Goal: Transaction & Acquisition: Obtain resource

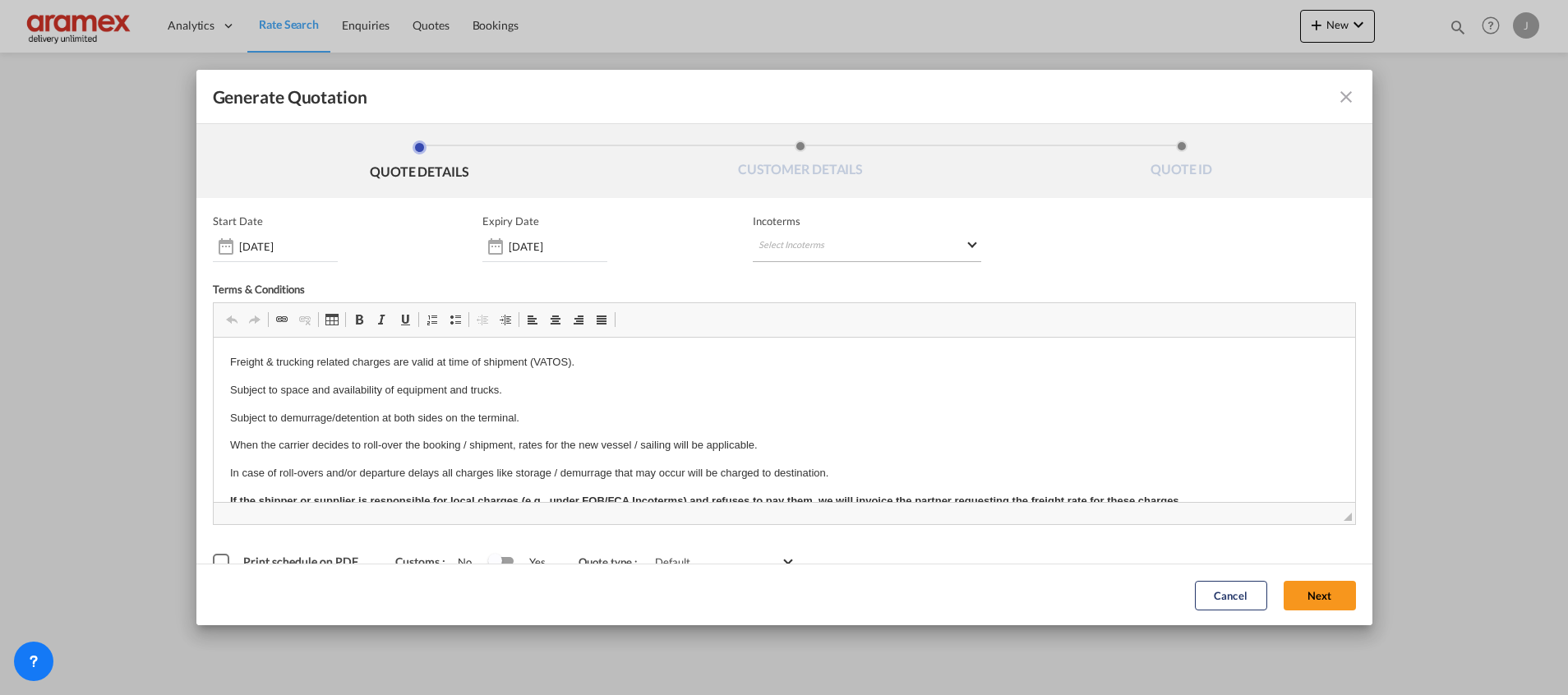
click at [799, 244] on md-select "Select Incoterms DAP - export Delivered at Place EXW - import Ex Works DPU - im…" at bounding box center [866, 247] width 229 height 29
click at [791, 277] on input "search" at bounding box center [830, 281] width 152 height 15
type input "exw"
click at [851, 315] on div "EXW - import" at bounding box center [837, 310] width 156 height 13
click at [1299, 592] on button "Next" at bounding box center [1319, 595] width 72 height 29
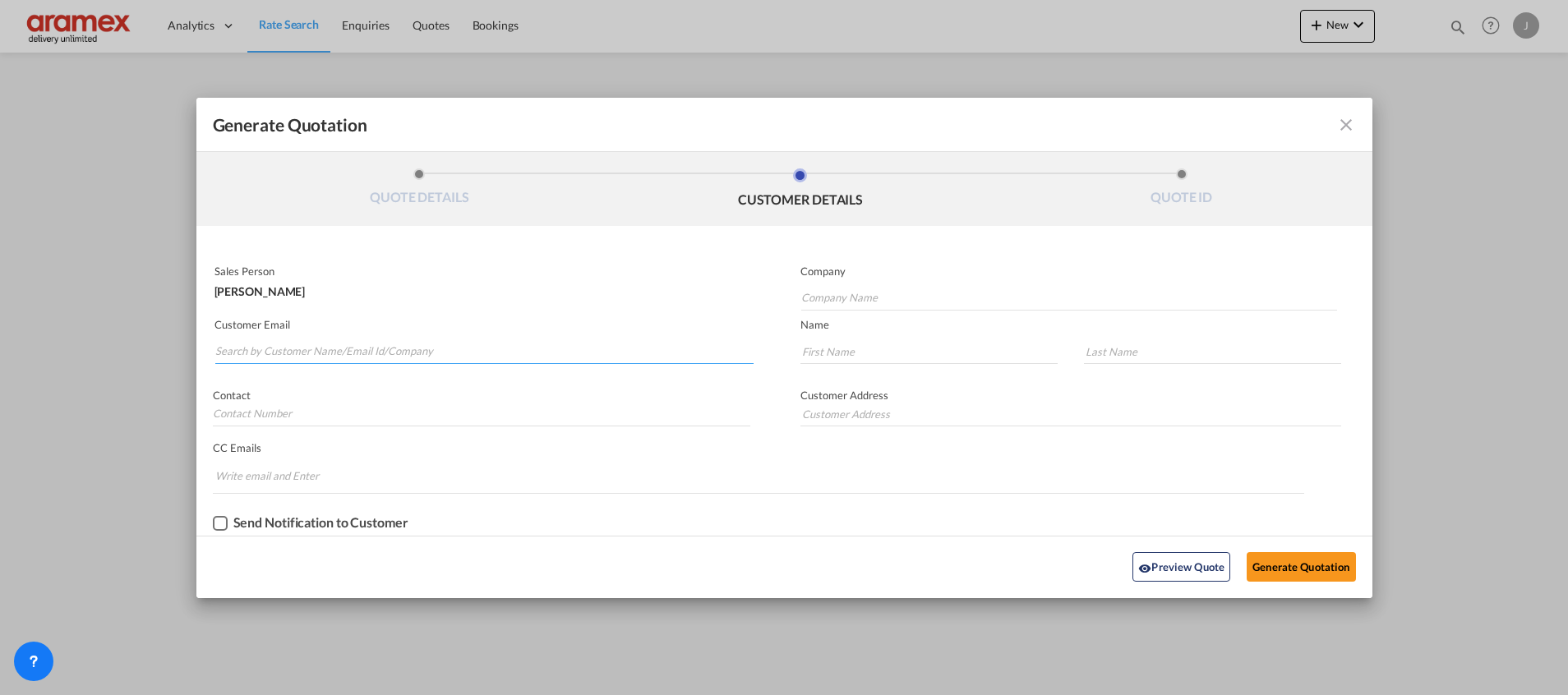
click at [286, 343] on input "Search by Customer Name/Email Id/Company" at bounding box center [484, 351] width 538 height 24
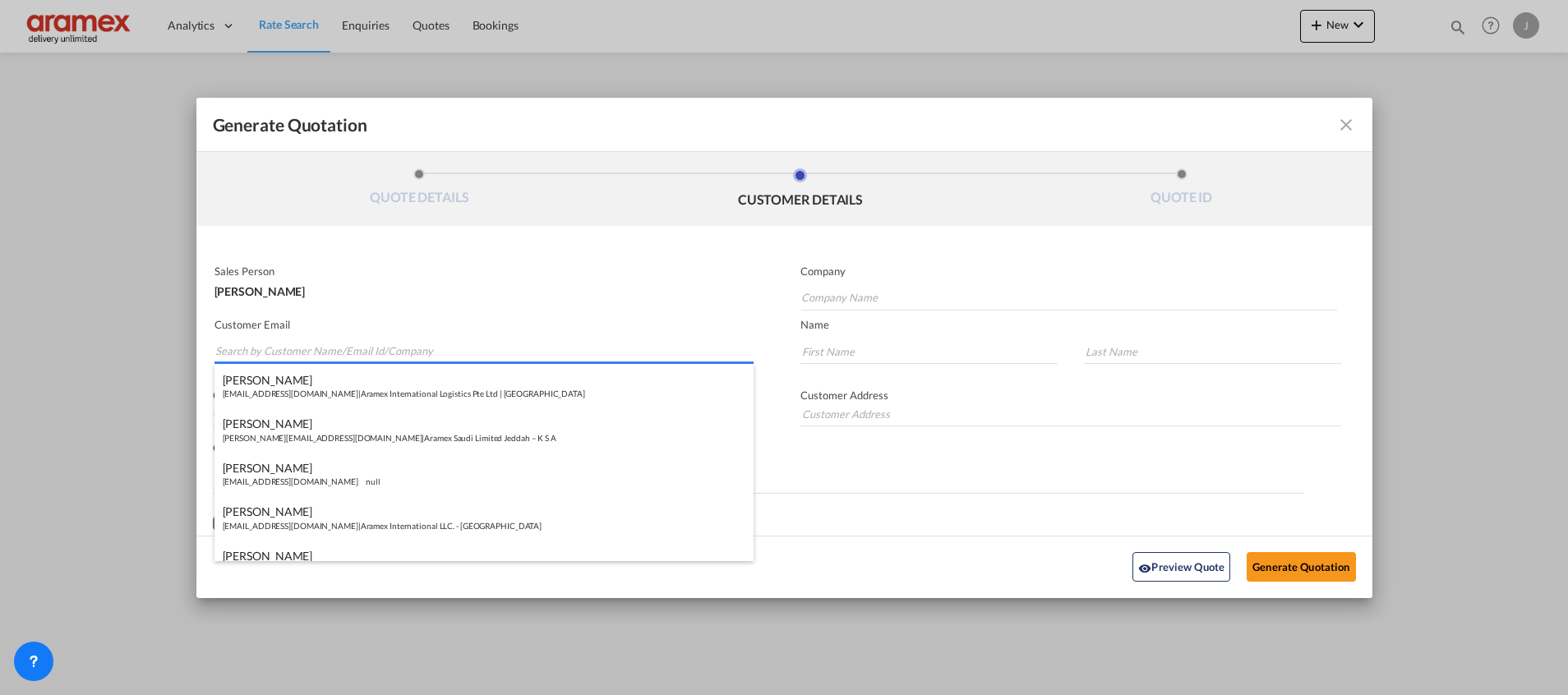
paste input "[PERSON_NAME]"
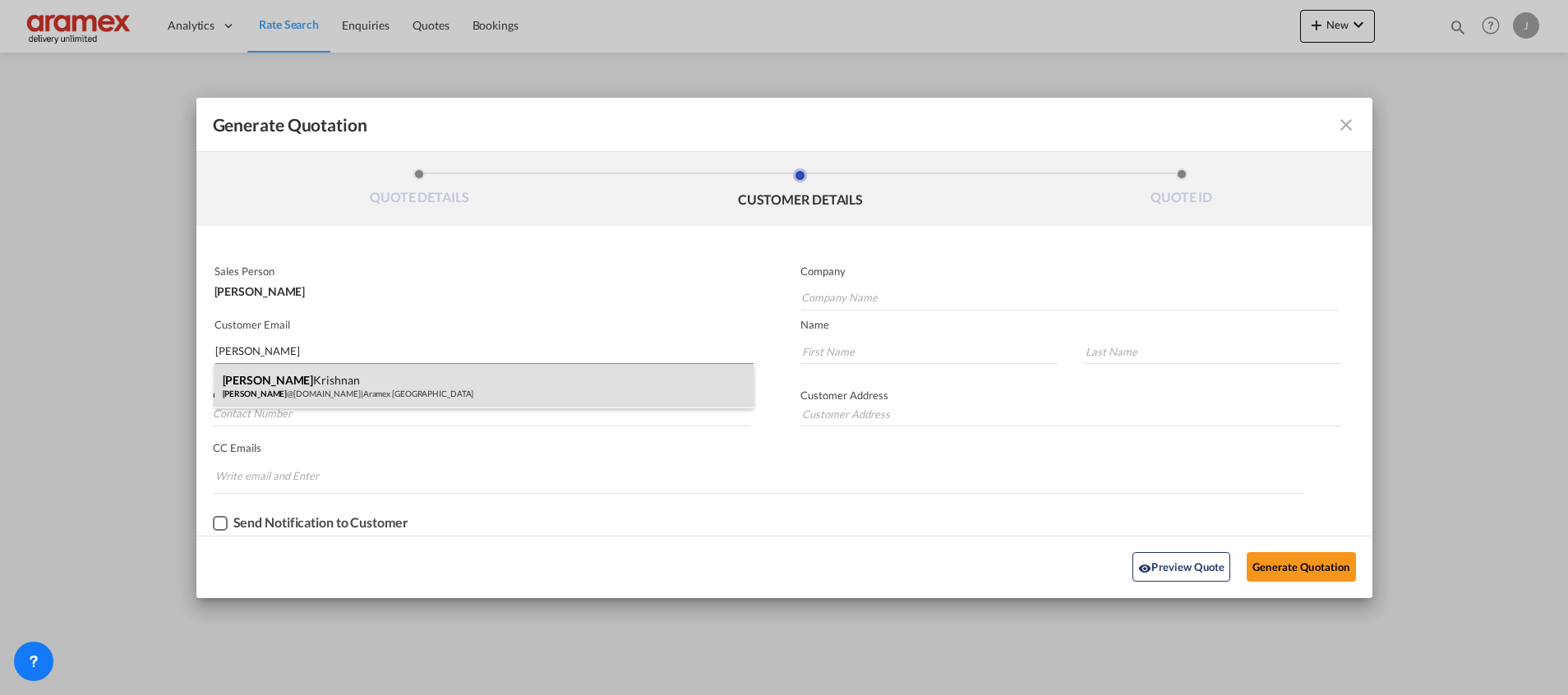
type input "[PERSON_NAME]"
click at [329, 389] on div "[PERSON_NAME] [PERSON_NAME] @[DOMAIN_NAME] | Aramex [GEOGRAPHIC_DATA]" at bounding box center [484, 386] width 539 height 44
type input "Aramex [GEOGRAPHIC_DATA]"
type input "[PERSON_NAME][EMAIL_ADDRESS][DOMAIN_NAME]"
type input "[PERSON_NAME]"
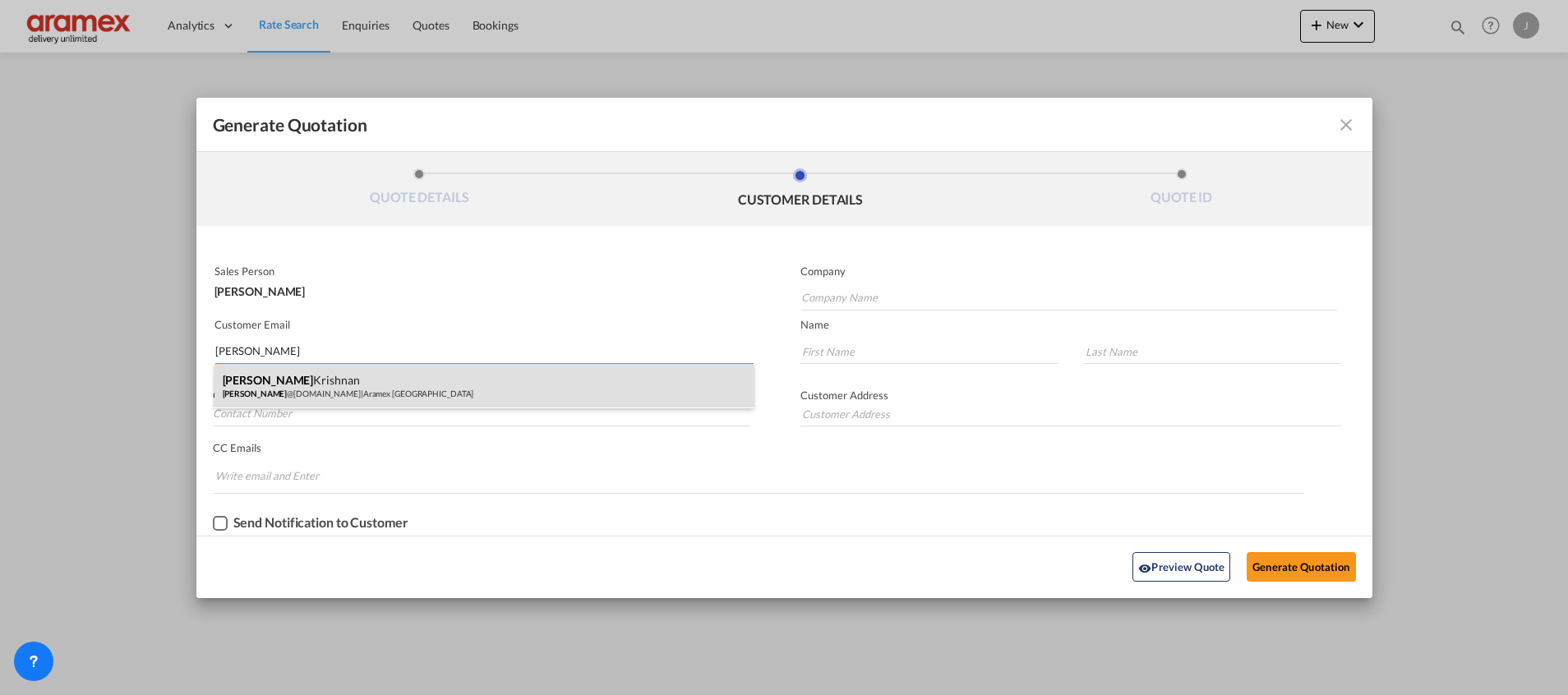
type input "Krishnan"
type input "Aramex [GEOGRAPHIC_DATA]"
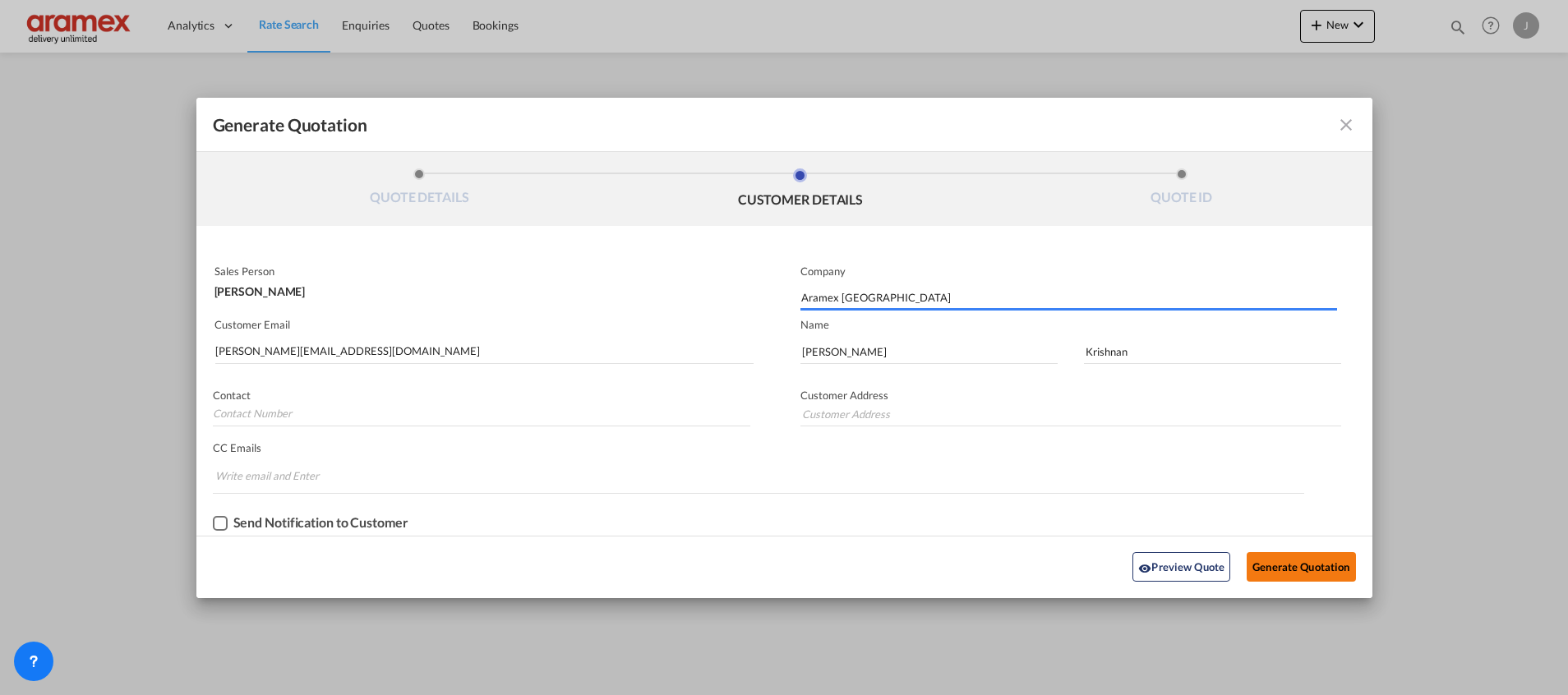
click at [1293, 572] on button "Generate Quotation" at bounding box center [1301, 567] width 109 height 29
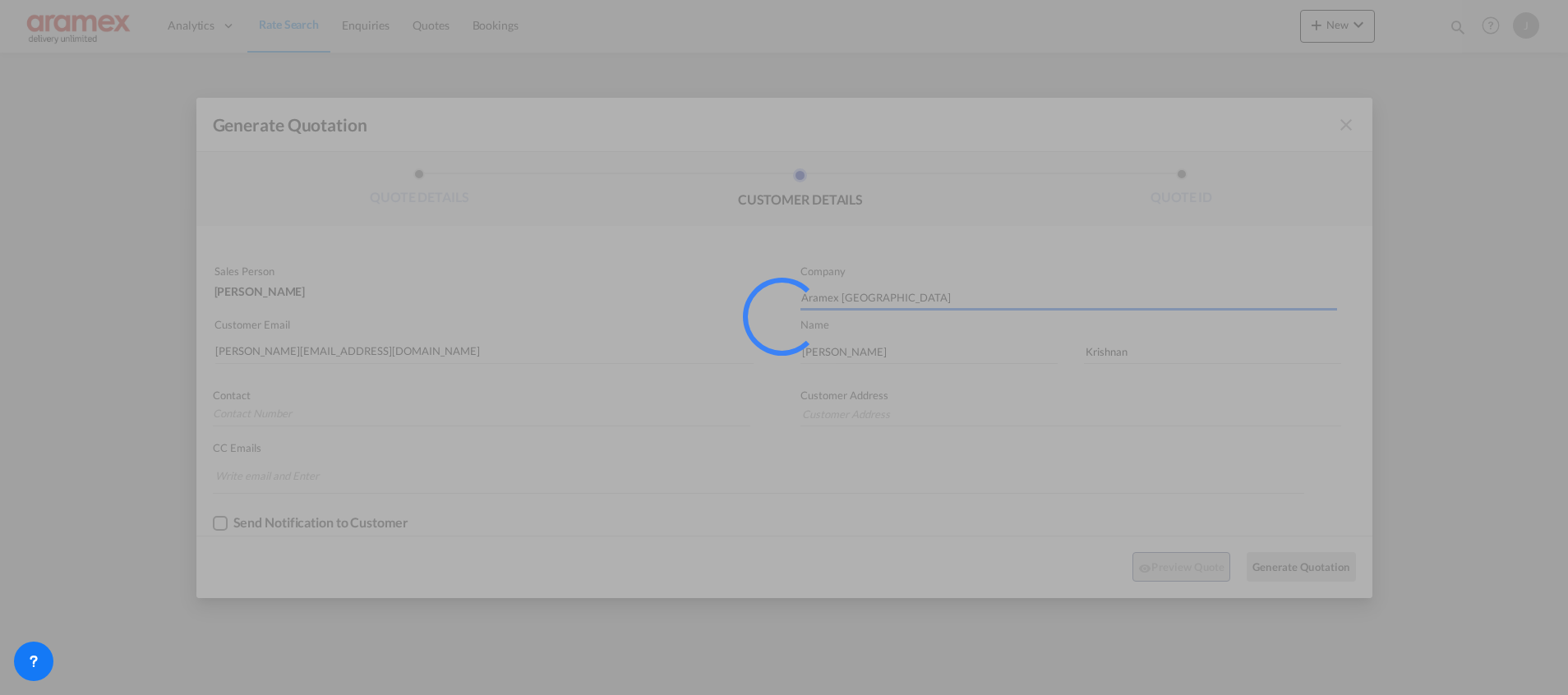
type input "Aramex [GEOGRAPHIC_DATA]"
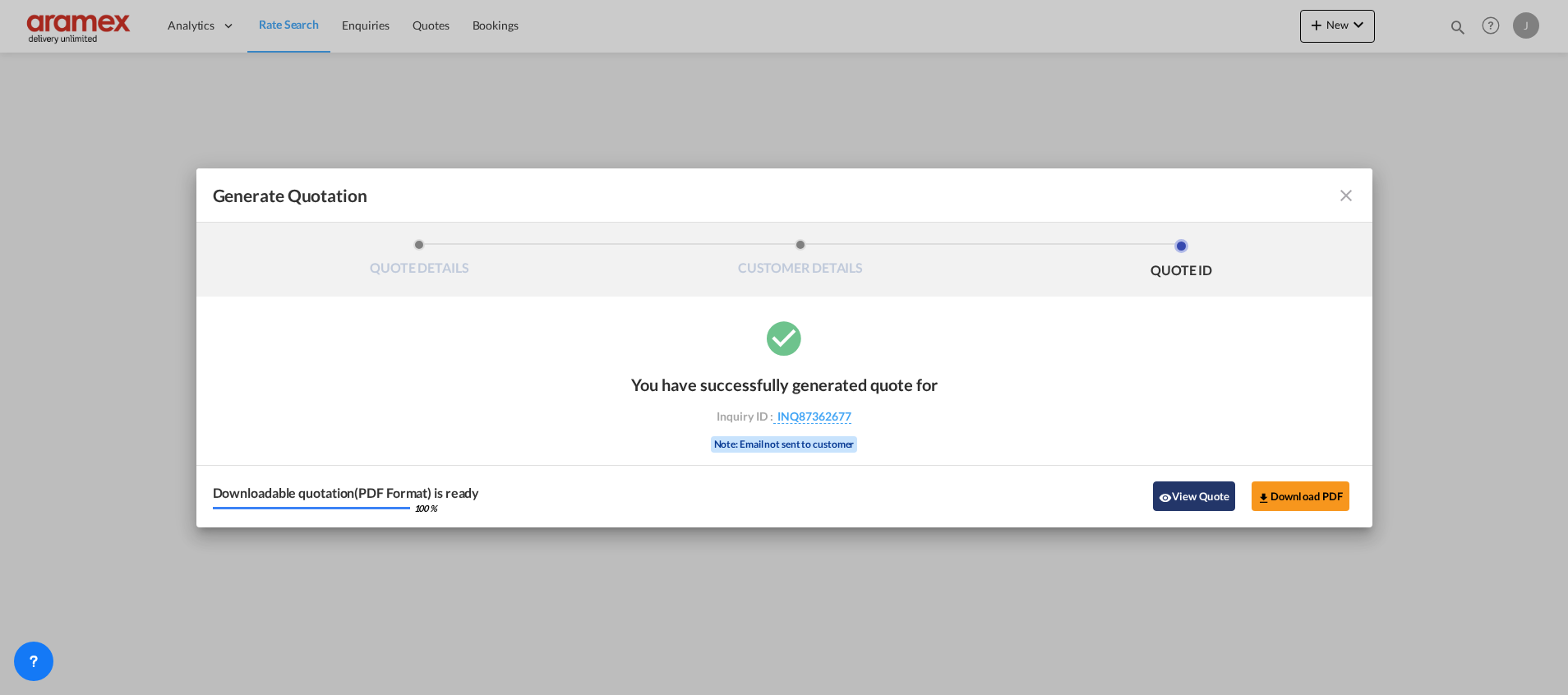
click at [1179, 502] on button "View Quote" at bounding box center [1194, 496] width 82 height 29
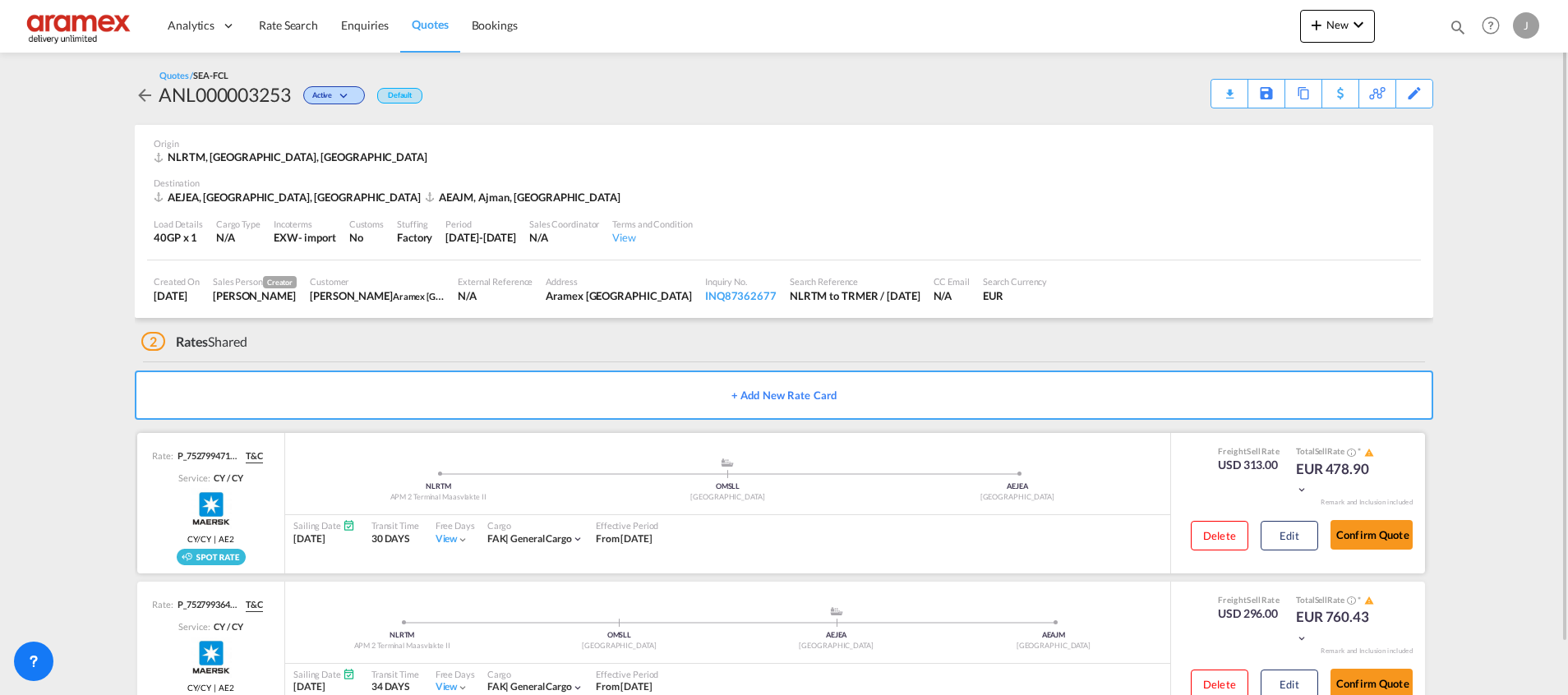
click at [1179, 502] on div "Freight Sell Rate USD 313.00 Total Sell Rate * EUR 478.90 Remark and Inclusion …" at bounding box center [1298, 503] width 254 height 141
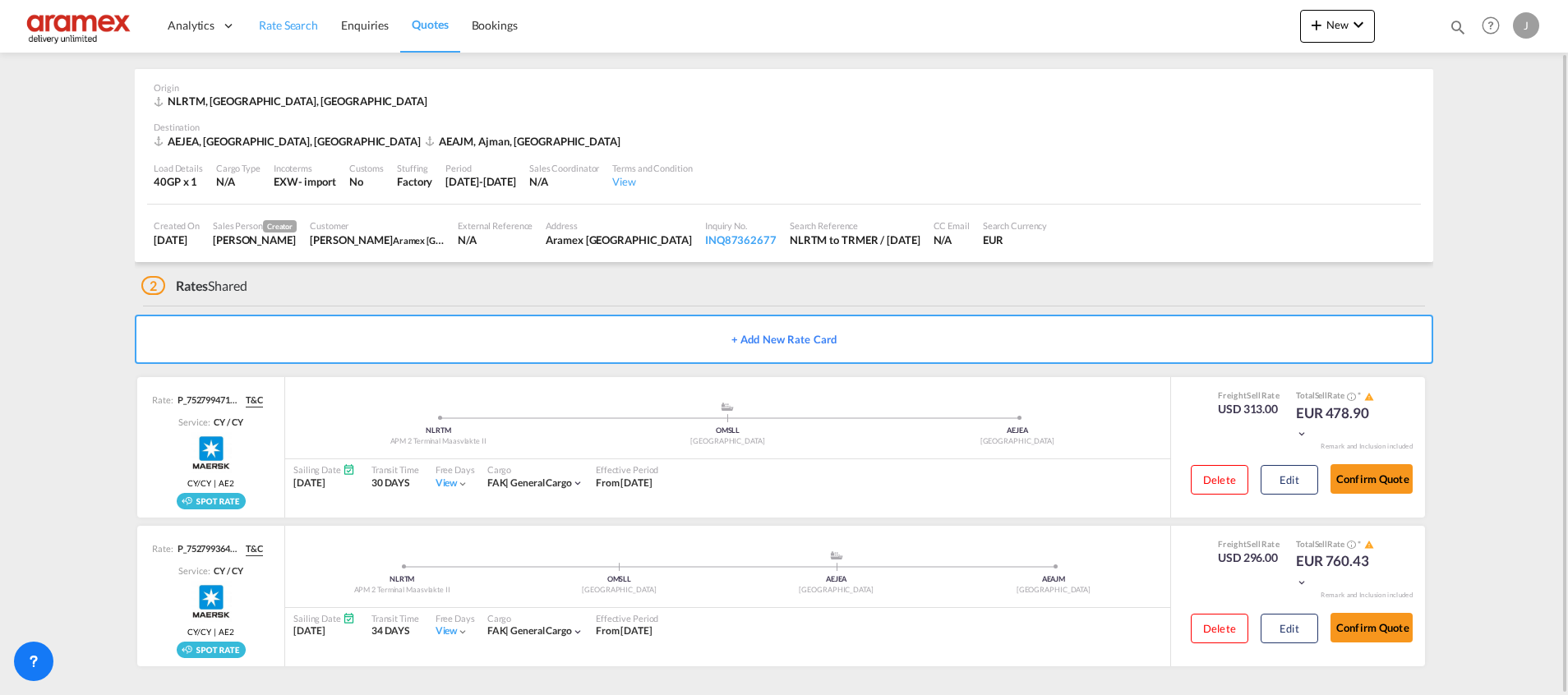
click at [296, 27] on span "Rate Search" at bounding box center [288, 25] width 59 height 14
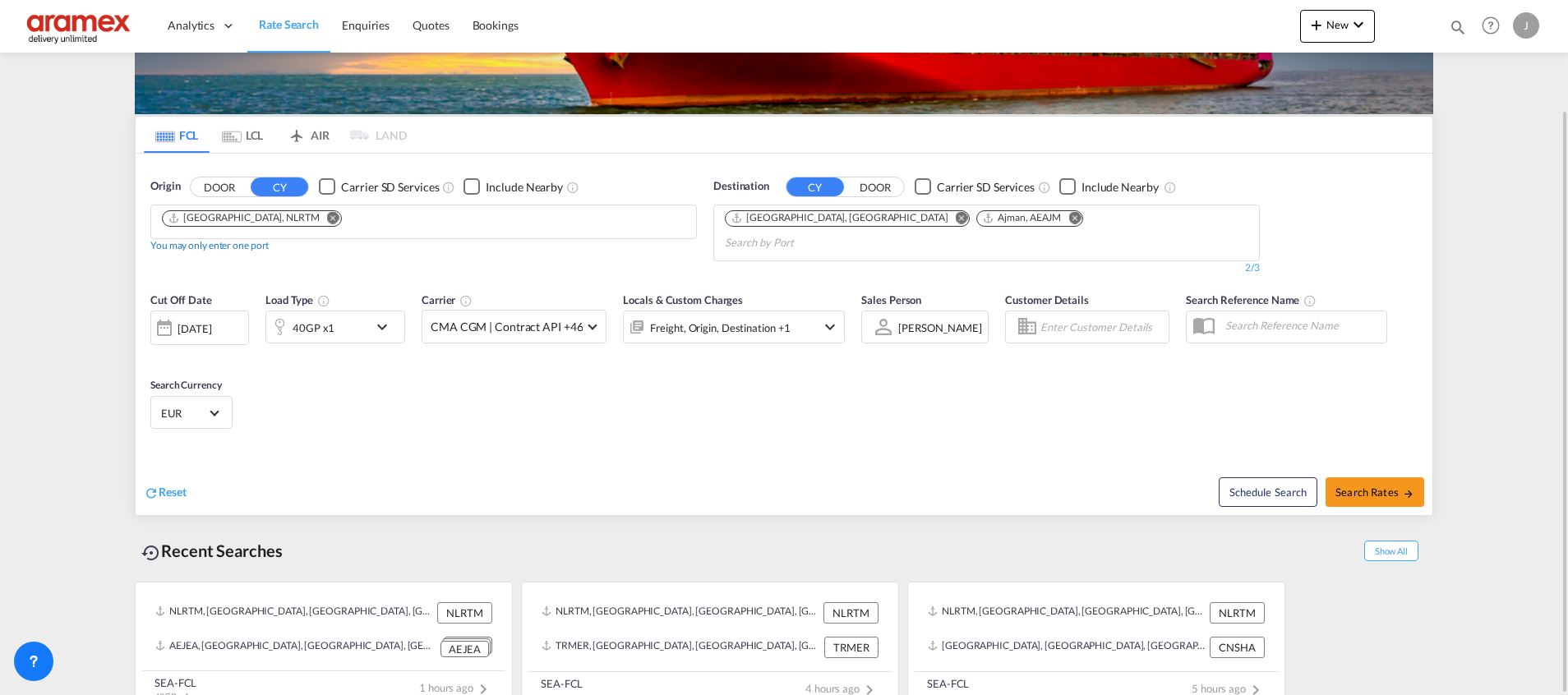
scroll to position [129, 0]
click at [1068, 220] on md-icon "Remove" at bounding box center [1074, 217] width 13 height 13
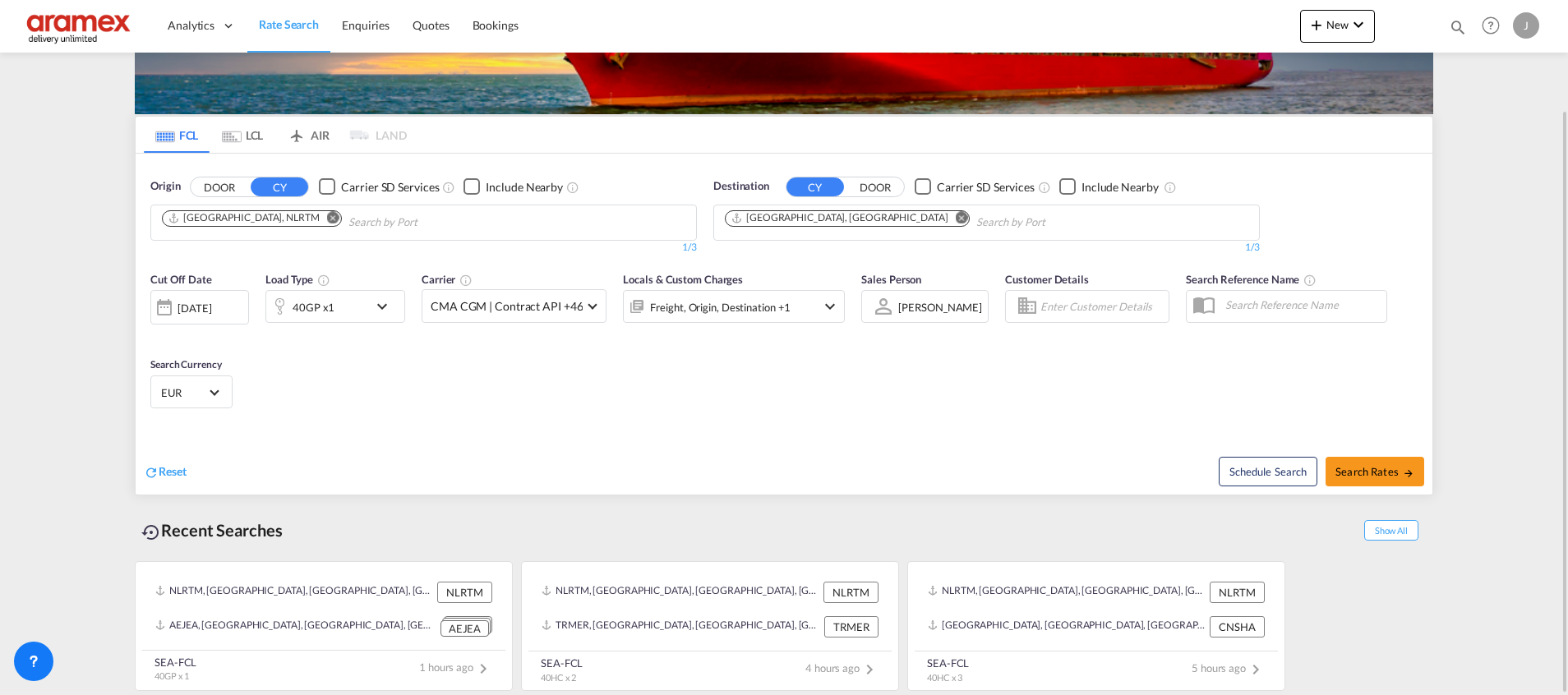
click at [1380, 466] on span "Search Rates" at bounding box center [1375, 471] width 79 height 13
type input "NLRTM to AEJEA / [DATE]"
